Goal: Task Accomplishment & Management: Complete application form

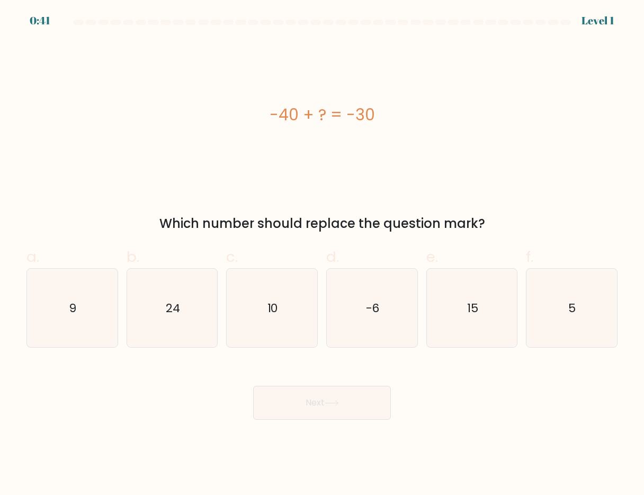
drag, startPoint x: 266, startPoint y: 108, endPoint x: 396, endPoint y: 120, distance: 130.3
click at [396, 120] on div "-40 + ? = -30" at bounding box center [321, 115] width 591 height 24
copy div "-40 + ? = -30"
click at [274, 309] on text "10" at bounding box center [272, 307] width 11 height 16
click at [322, 254] on input "c. 10" at bounding box center [322, 250] width 1 height 7
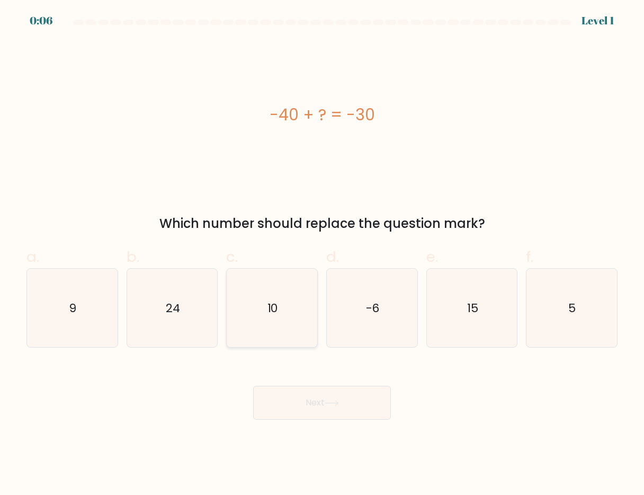
radio input "true"
click at [342, 398] on button "Next" at bounding box center [322, 403] width 138 height 34
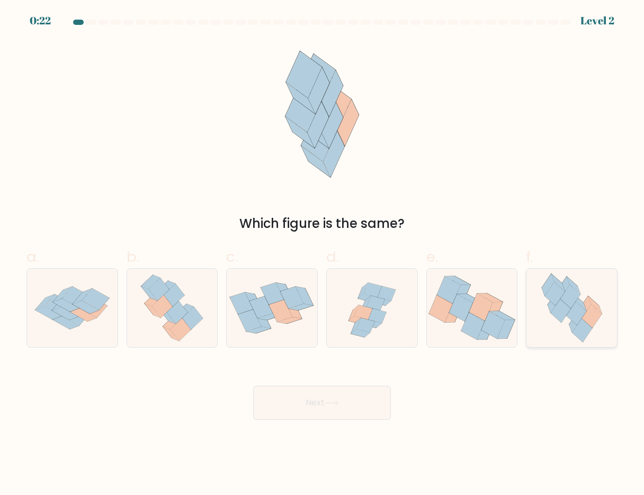
click at [560, 302] on icon at bounding box center [560, 311] width 20 height 24
click at [323, 254] on input "f." at bounding box center [322, 250] width 1 height 7
radio input "true"
click at [351, 400] on button "Next" at bounding box center [322, 403] width 138 height 34
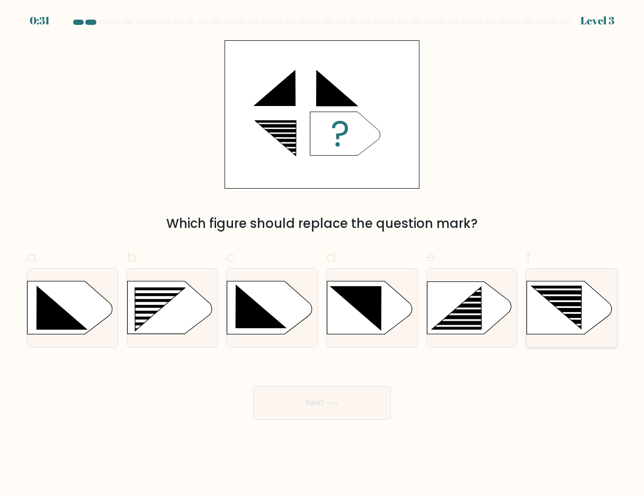
click at [560, 308] on rect at bounding box center [564, 307] width 72 height 2
click at [323, 254] on input "f." at bounding box center [322, 250] width 1 height 7
radio input "true"
click at [297, 399] on button "Next" at bounding box center [322, 403] width 138 height 34
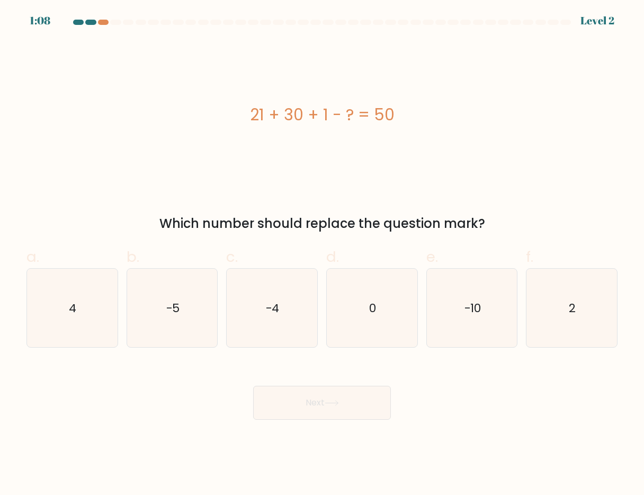
drag, startPoint x: 412, startPoint y: 117, endPoint x: 246, endPoint y: 119, distance: 165.8
click at [246, 119] on div "21 + 30 + 1 - ? = 50" at bounding box center [321, 115] width 591 height 24
copy div "21 + 30 + 1 - ? = 50"
drag, startPoint x: 620, startPoint y: 312, endPoint x: 612, endPoint y: 311, distance: 8.0
click at [620, 312] on div "f. 2" at bounding box center [572, 297] width 100 height 102
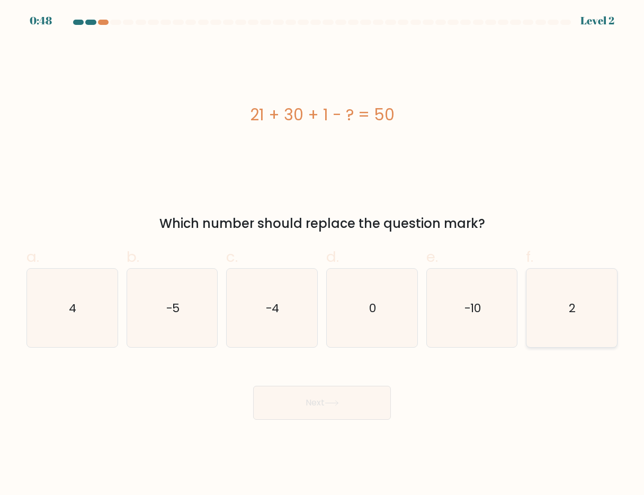
drag, startPoint x: 570, startPoint y: 305, endPoint x: 550, endPoint y: 312, distance: 20.8
click at [569, 305] on text "2" at bounding box center [572, 307] width 7 height 16
click at [323, 254] on input "f. 2" at bounding box center [322, 250] width 1 height 7
radio input "true"
click at [334, 405] on icon at bounding box center [332, 403] width 14 height 6
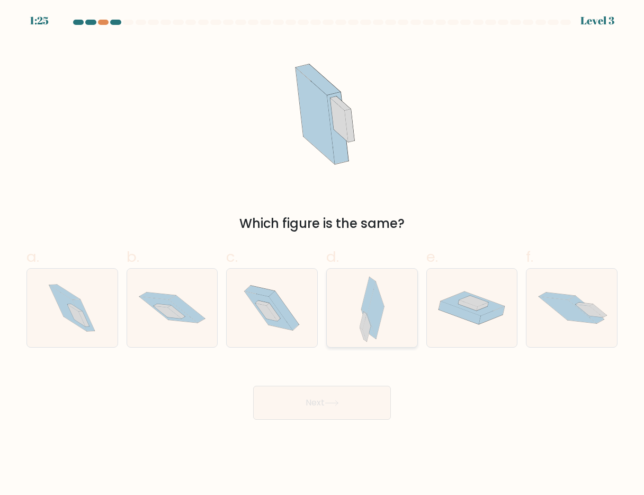
click at [376, 304] on icon at bounding box center [376, 309] width 16 height 57
click at [323, 254] on input "d." at bounding box center [322, 250] width 1 height 7
radio input "true"
click at [341, 408] on button "Next" at bounding box center [322, 403] width 138 height 34
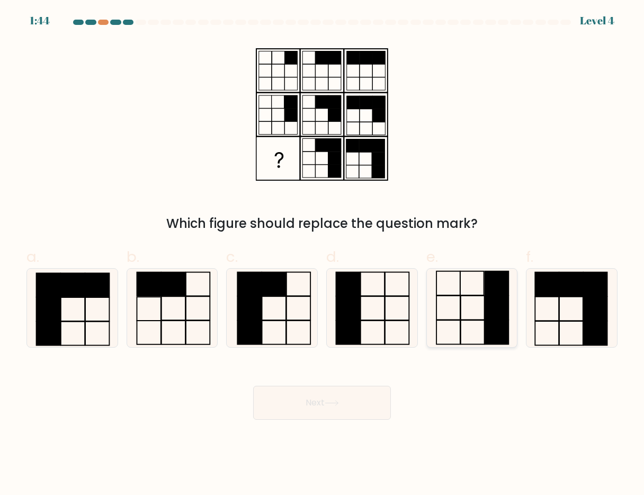
click at [477, 301] on icon at bounding box center [472, 308] width 79 height 79
click at [323, 254] on input "e." at bounding box center [322, 250] width 1 height 7
radio input "true"
click at [328, 408] on button "Next" at bounding box center [322, 403] width 138 height 34
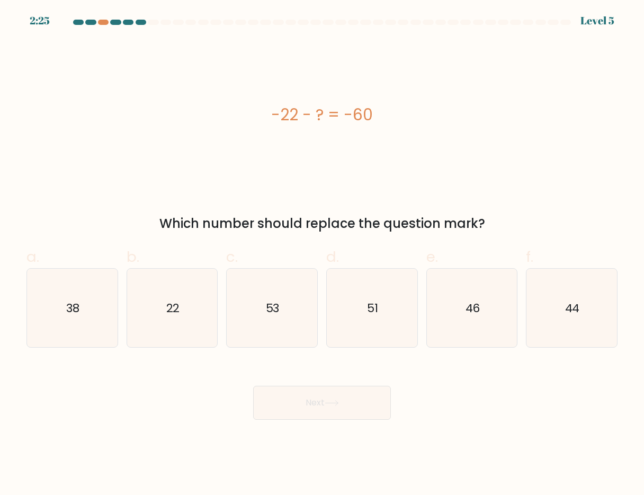
drag, startPoint x: 379, startPoint y: 110, endPoint x: 227, endPoint y: 108, distance: 151.5
click at [227, 108] on div "-22 - ? = -60" at bounding box center [321, 115] width 591 height 24
copy div "-22 - ? = -60"
click at [58, 316] on icon "38" at bounding box center [72, 308] width 79 height 79
click at [322, 254] on input "a. 38" at bounding box center [322, 250] width 1 height 7
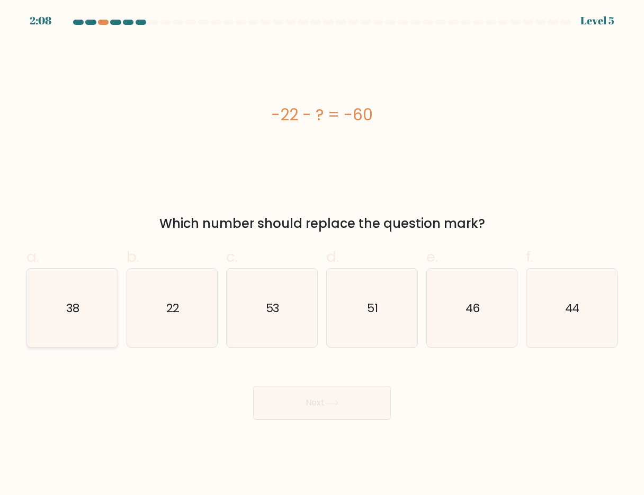
radio input "true"
click at [317, 401] on button "Next" at bounding box center [322, 403] width 138 height 34
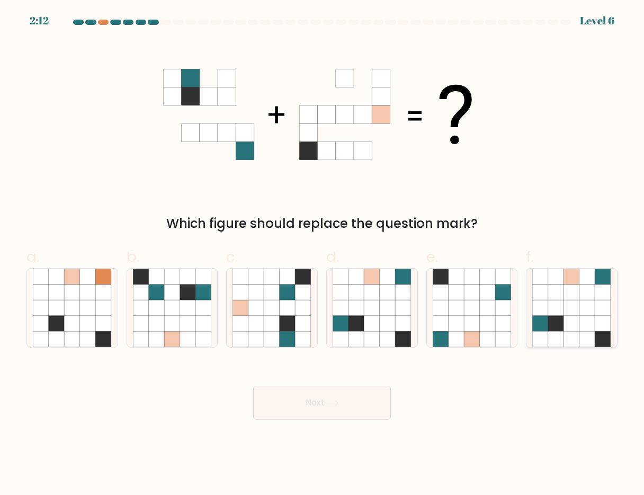
click at [555, 306] on icon at bounding box center [556, 308] width 16 height 16
click at [323, 254] on input "f." at bounding box center [322, 250] width 1 height 7
radio input "true"
click at [326, 398] on button "Next" at bounding box center [322, 403] width 138 height 34
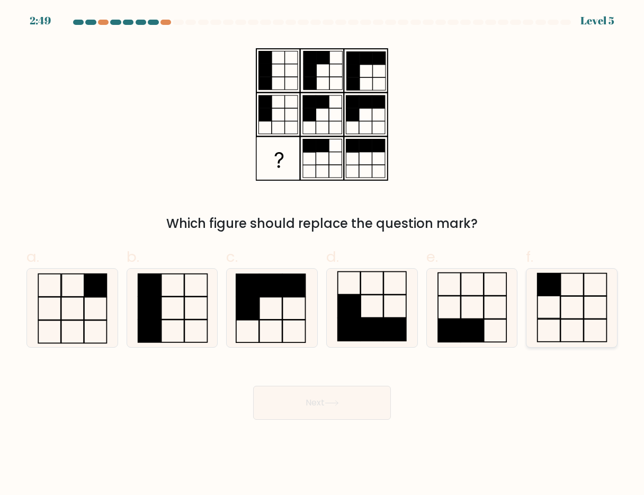
click at [584, 309] on rect at bounding box center [595, 307] width 23 height 23
click at [323, 254] on input "f." at bounding box center [322, 250] width 1 height 7
radio input "true"
click at [301, 405] on button "Next" at bounding box center [322, 403] width 138 height 34
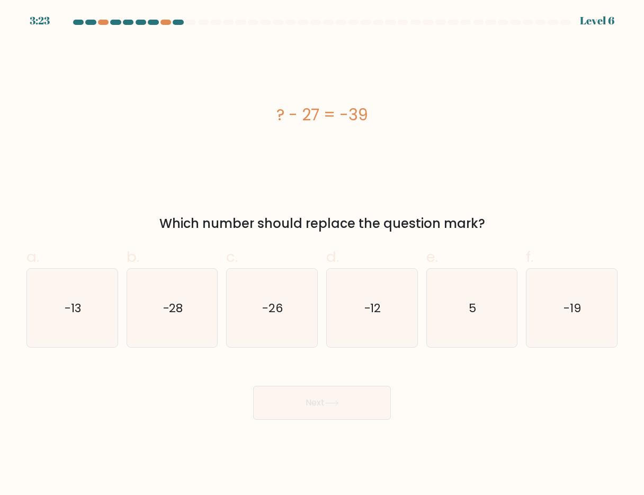
drag, startPoint x: 434, startPoint y: 118, endPoint x: 244, endPoint y: 117, distance: 190.2
click at [244, 117] on div "? - 27 = -39" at bounding box center [321, 115] width 591 height 24
copy div "? - 27 = -39"
click at [363, 307] on icon "-12" at bounding box center [372, 308] width 79 height 79
click at [323, 254] on input "d. -12" at bounding box center [322, 250] width 1 height 7
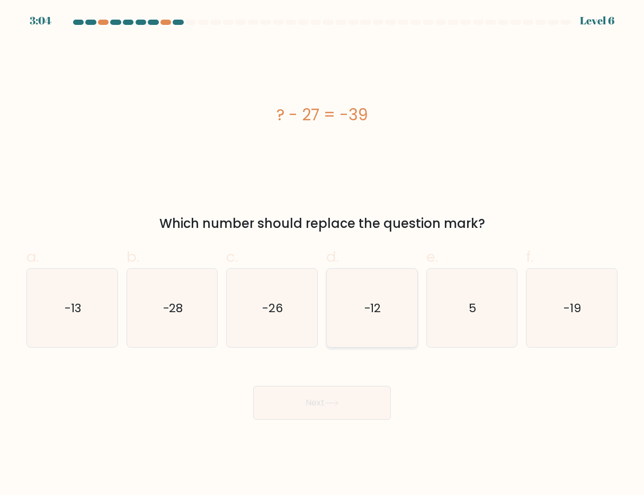
radio input "true"
click at [302, 404] on button "Next" at bounding box center [322, 403] width 138 height 34
